Goal: Information Seeking & Learning: Understand process/instructions

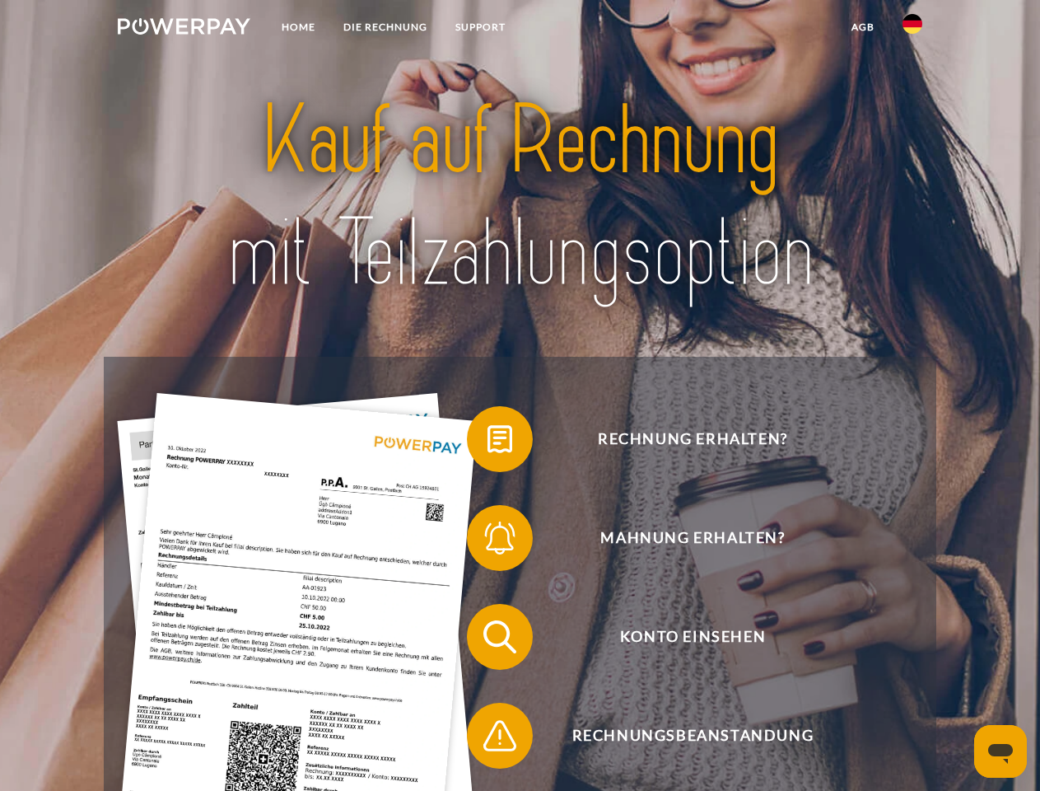
click at [184, 29] on img at bounding box center [184, 26] width 133 height 16
click at [913, 29] on img at bounding box center [913, 24] width 20 height 20
click at [862, 27] on link "agb" at bounding box center [863, 27] width 51 height 30
click at [488, 442] on span at bounding box center [475, 439] width 82 height 82
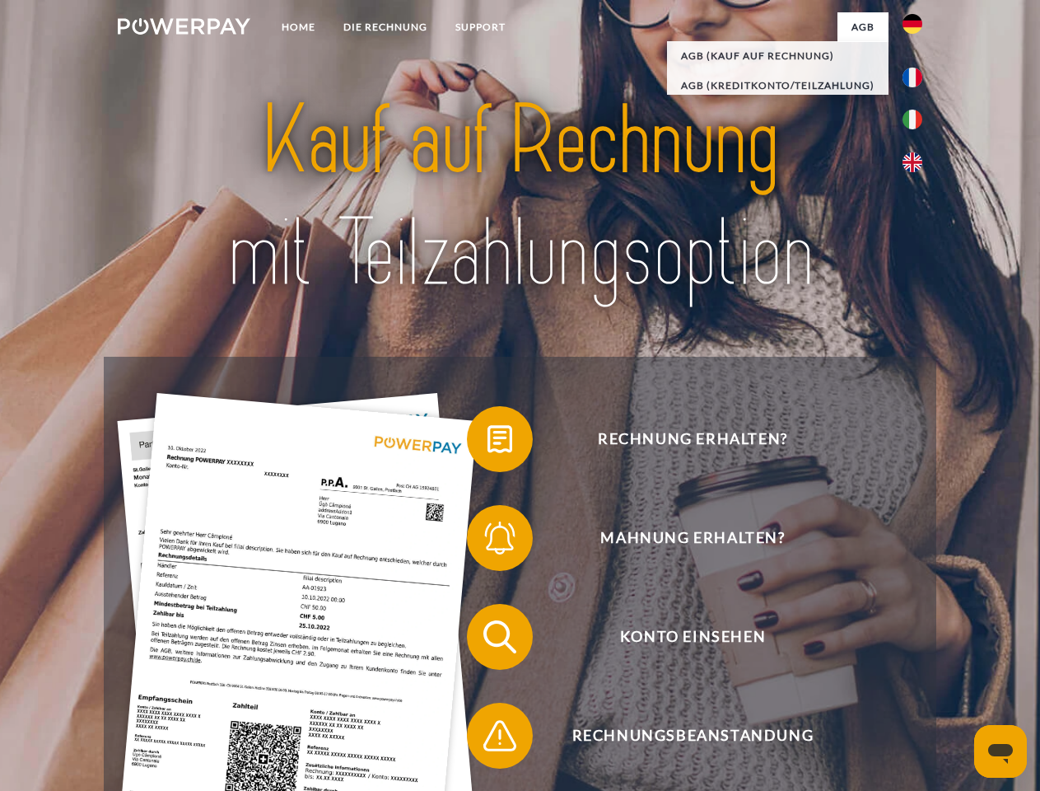
click at [488, 541] on span at bounding box center [475, 538] width 82 height 82
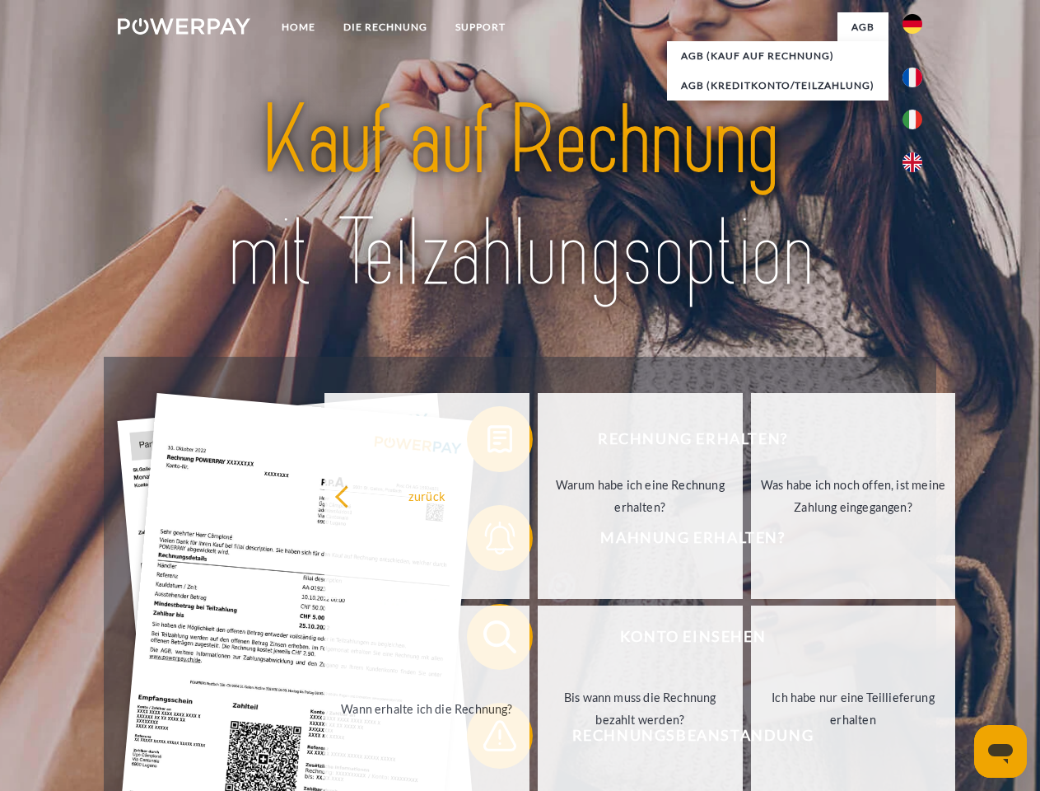
click at [538, 640] on link "Bis wann muss die Rechnung bezahlt werden?" at bounding box center [640, 708] width 205 height 206
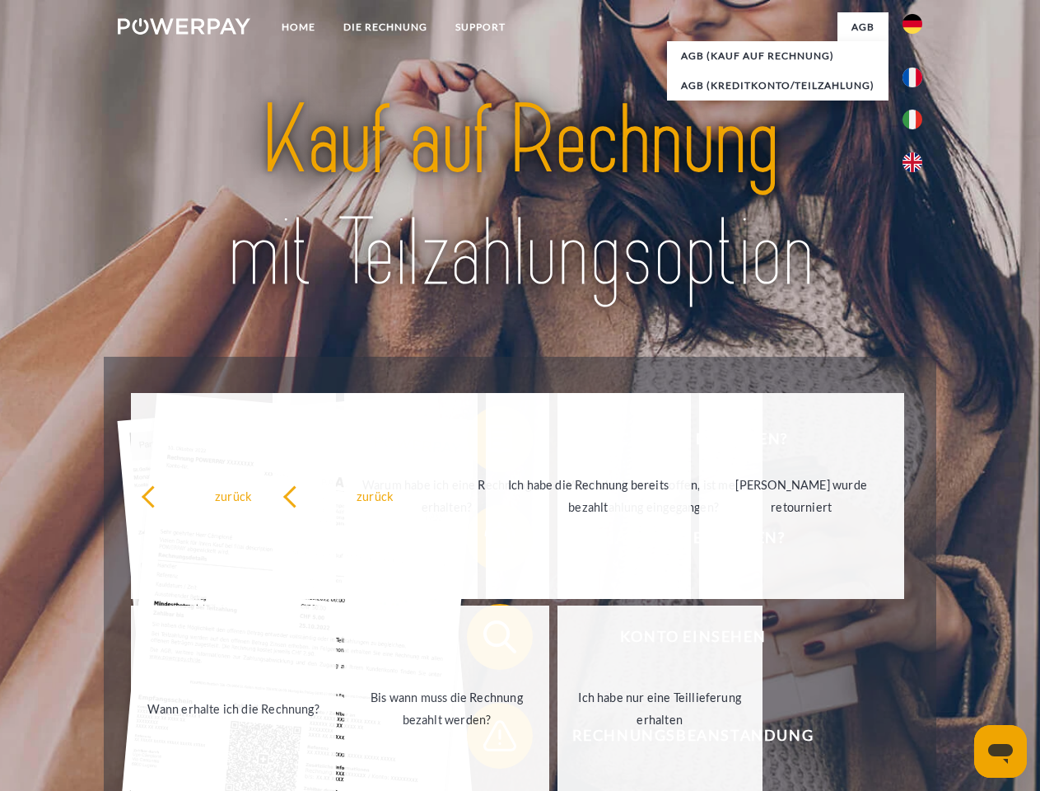
click at [488, 739] on span at bounding box center [475, 735] width 82 height 82
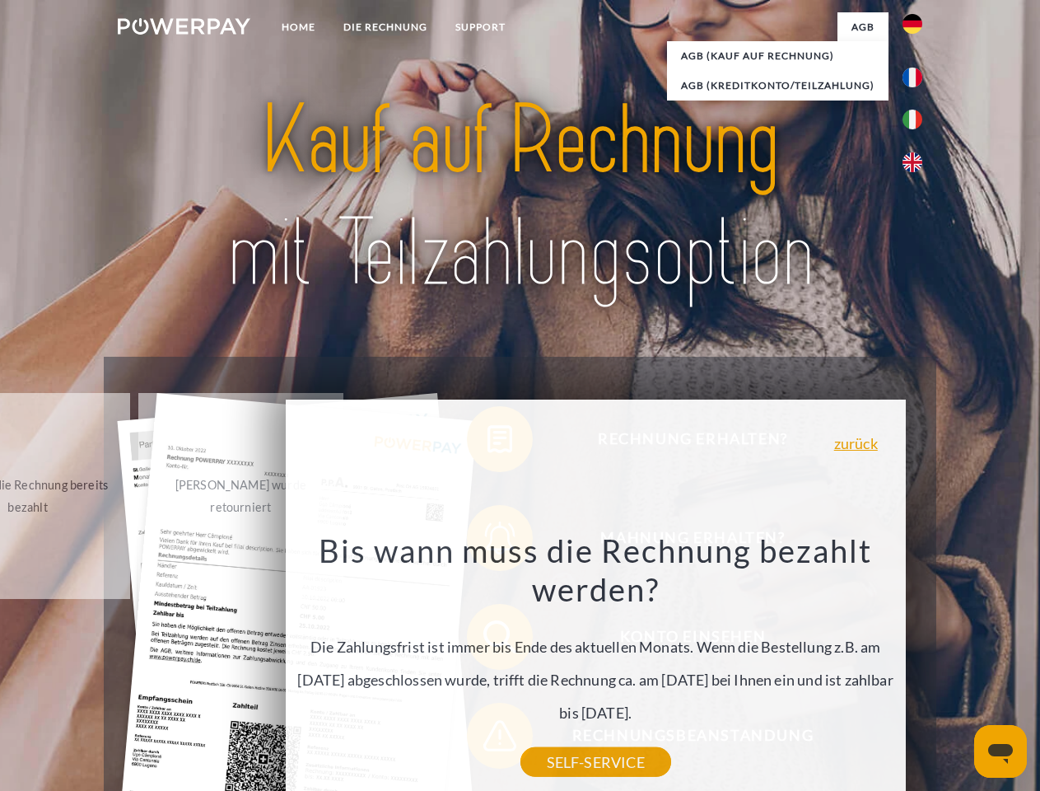
click at [1001, 751] on icon "Messaging-Fenster öffnen" at bounding box center [1001, 754] width 25 height 20
